Goal: Task Accomplishment & Management: Manage account settings

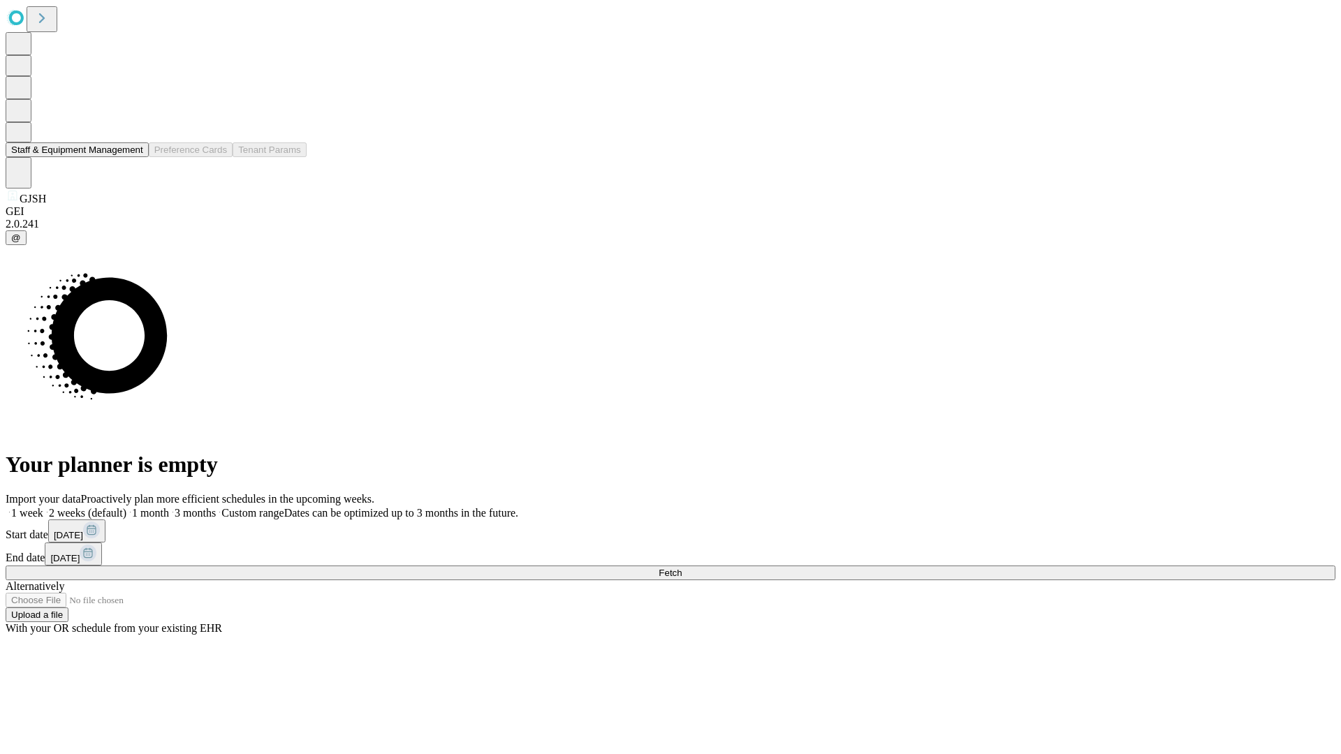
click at [133, 157] on button "Staff & Equipment Management" at bounding box center [77, 149] width 143 height 15
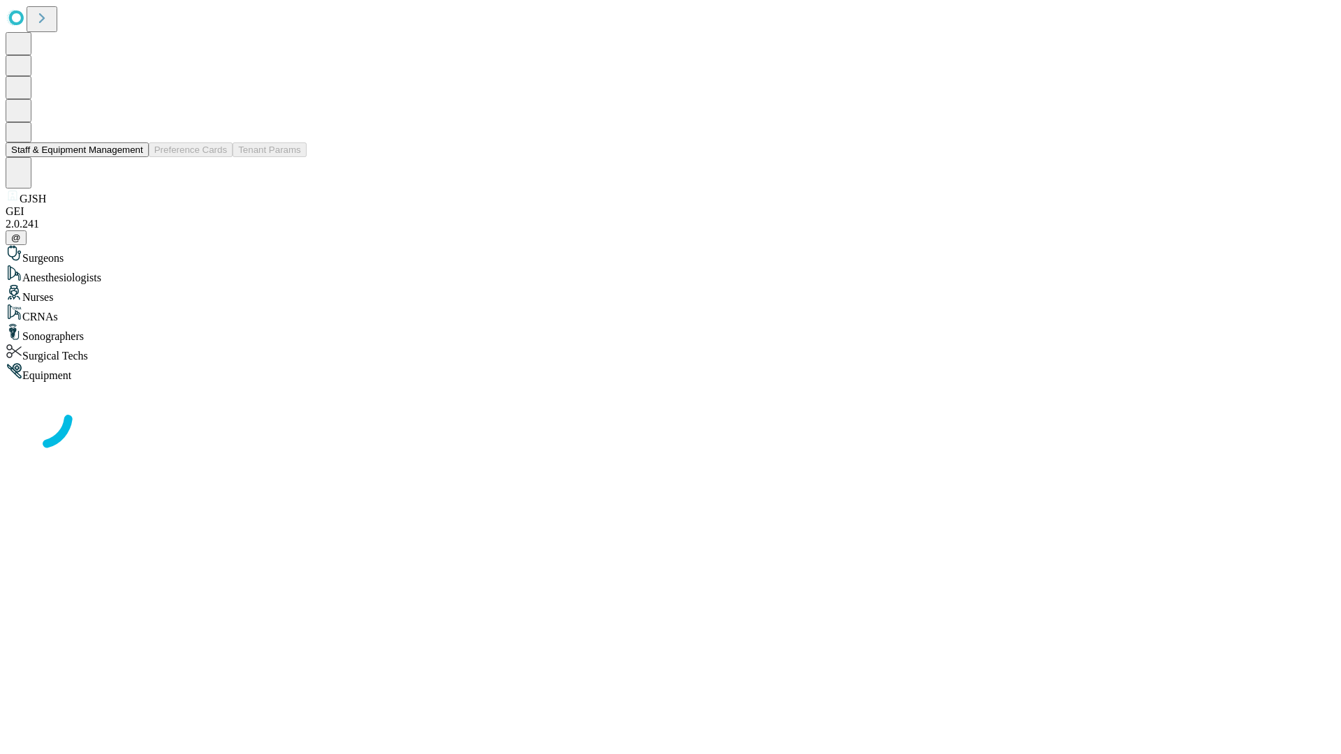
click at [133, 157] on button "Staff & Equipment Management" at bounding box center [77, 149] width 143 height 15
